Goal: Task Accomplishment & Management: Manage account settings

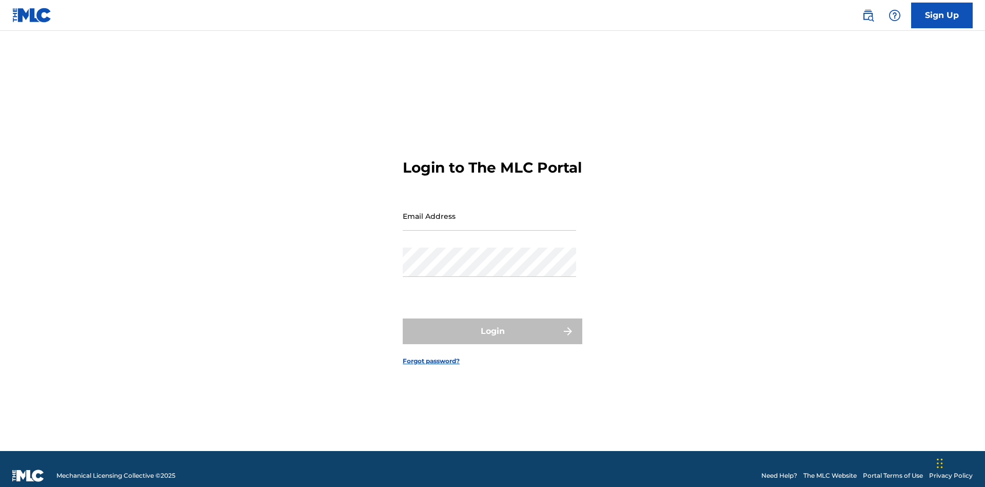
scroll to position [13, 0]
click at [490, 211] on input "Email Address" at bounding box center [489, 215] width 173 height 29
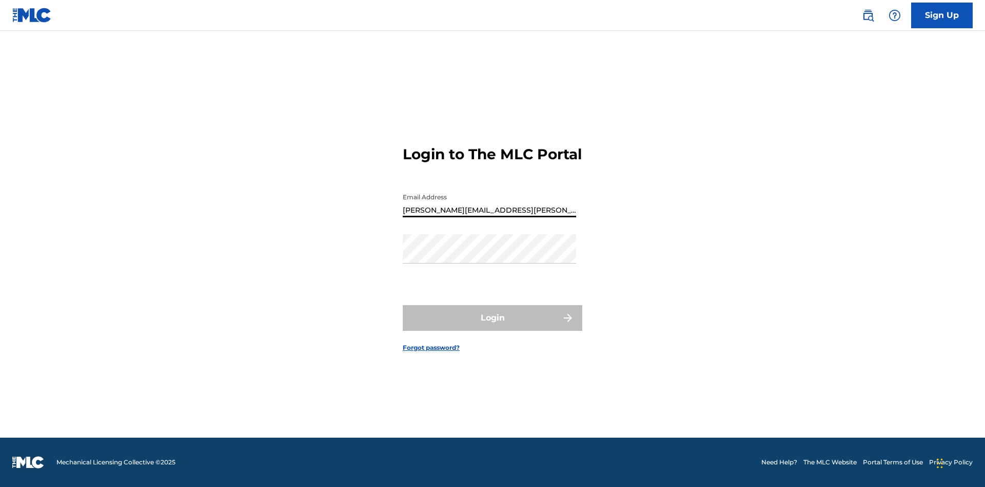
type input "[PERSON_NAME][EMAIL_ADDRESS][PERSON_NAME][DOMAIN_NAME]"
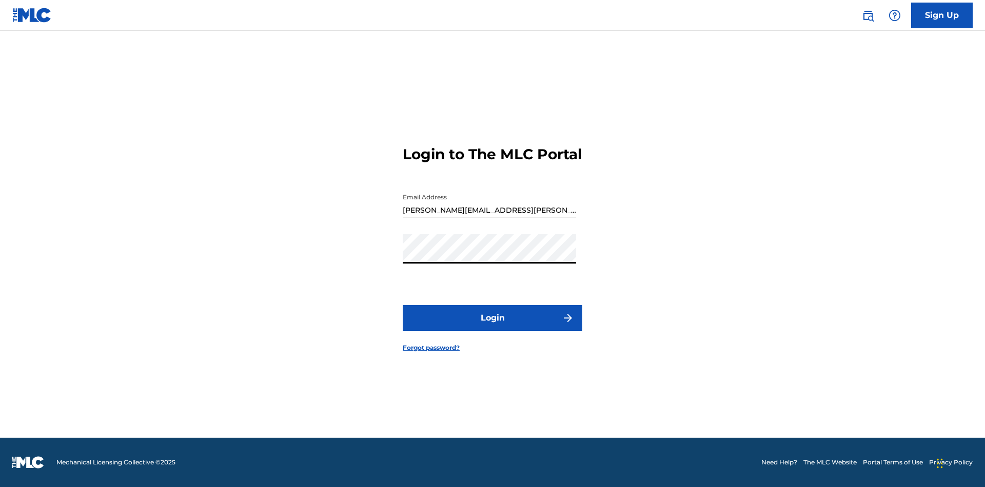
click at [493, 326] on button "Login" at bounding box center [493, 318] width 180 height 26
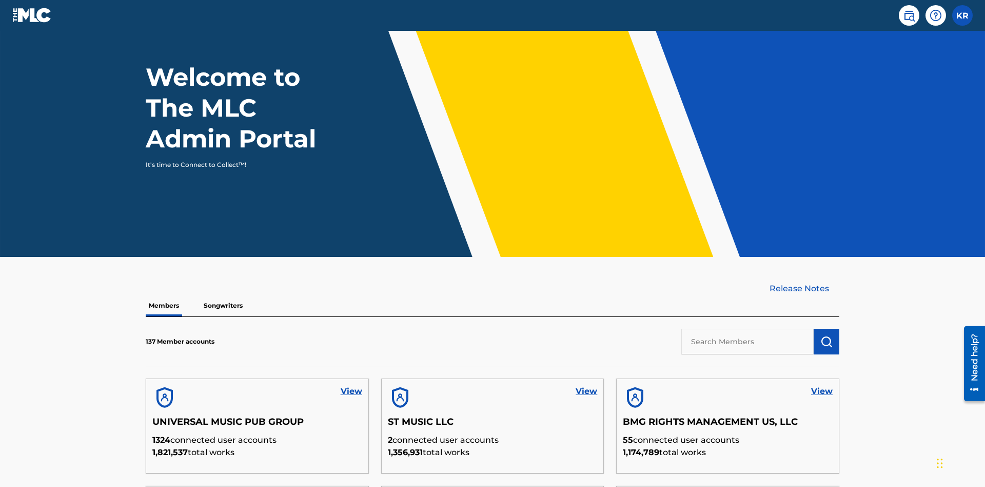
click at [748, 328] on input "text" at bounding box center [748, 341] width 132 height 26
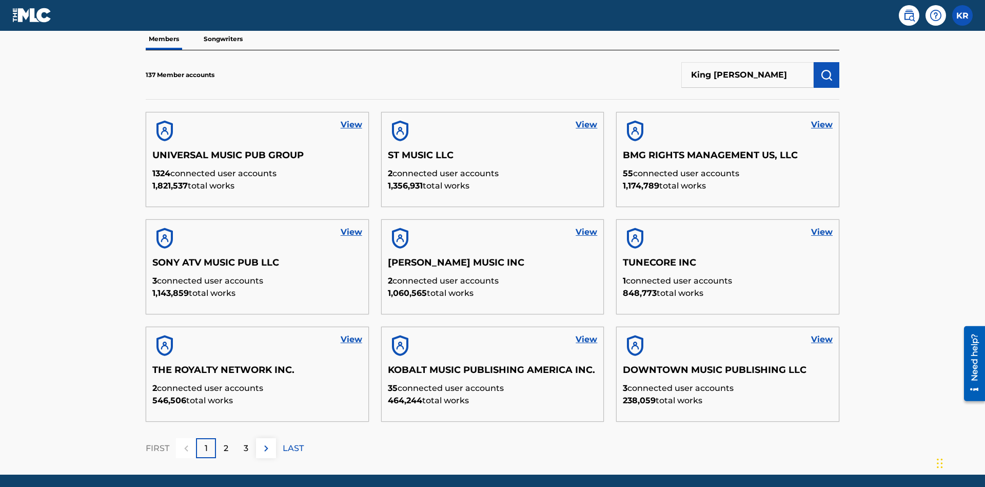
type input "King [PERSON_NAME]"
click at [827, 69] on img "submit" at bounding box center [827, 75] width 12 height 12
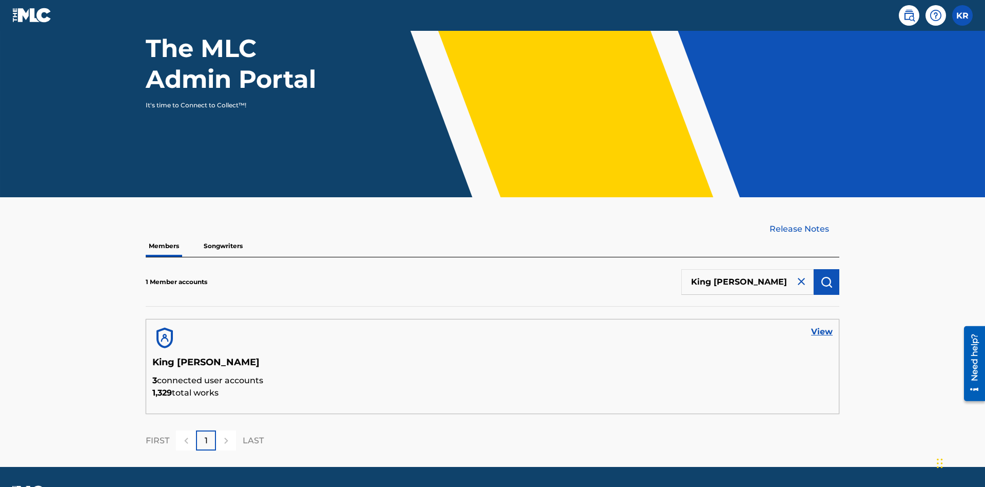
click at [822, 325] on link "View" at bounding box center [822, 331] width 22 height 12
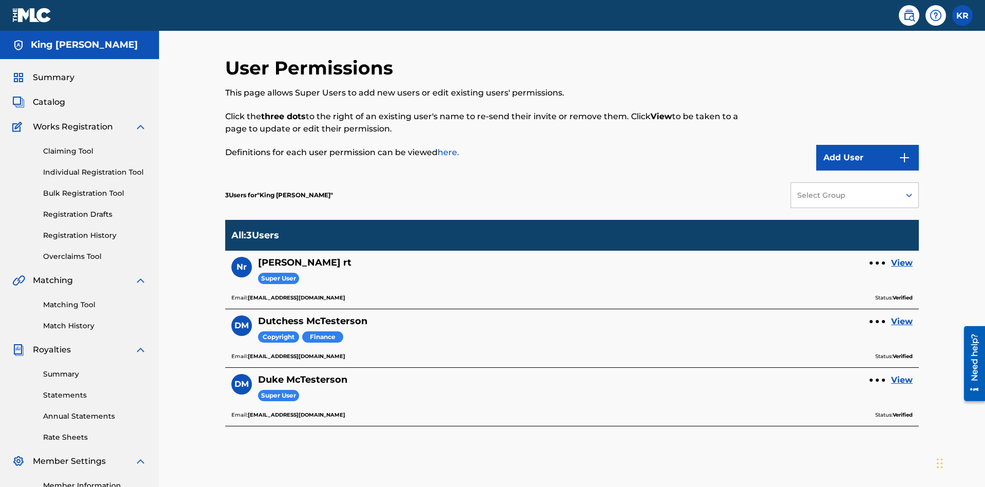
click at [878, 261] on div at bounding box center [877, 262] width 3 height 3
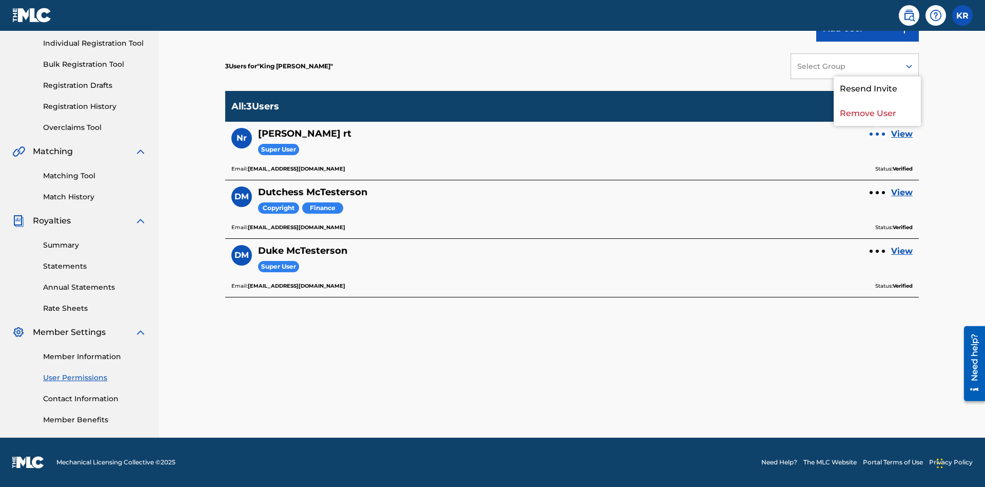
click at [878, 113] on p "Remove User" at bounding box center [877, 113] width 87 height 25
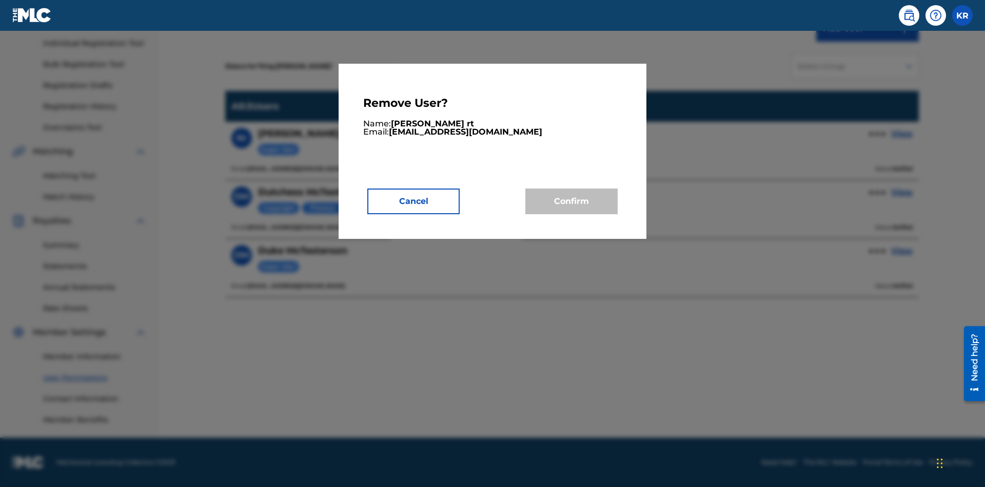
click at [414, 201] on button "Cancel" at bounding box center [413, 201] width 92 height 26
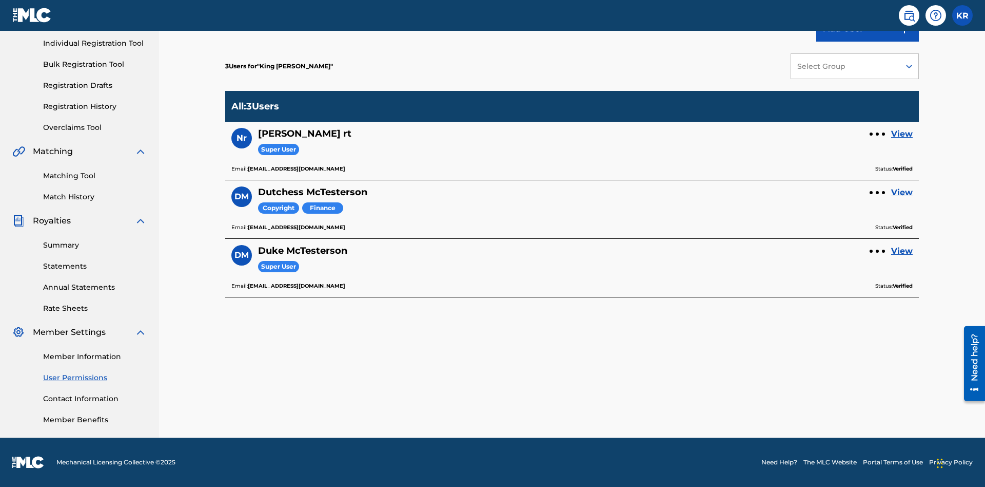
click at [902, 134] on link "View" at bounding box center [902, 134] width 22 height 12
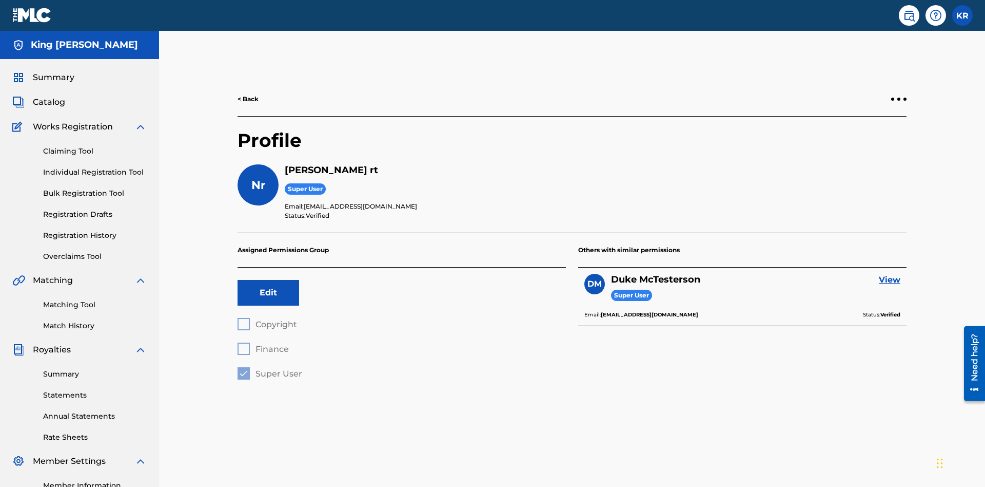
click at [899, 98] on div at bounding box center [899, 99] width 3 height 3
